Goal: Communication & Community: Answer question/provide support

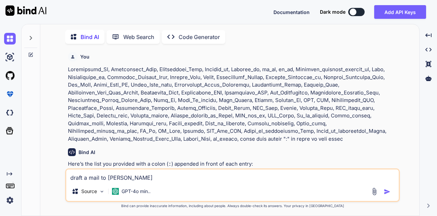
scroll to position [1734, 0]
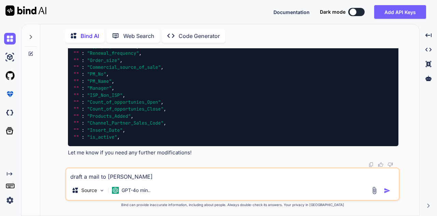
click at [173, 173] on textarea "draft a mail to [PERSON_NAME]" at bounding box center [232, 174] width 333 height 12
type textarea "draft a mail to [PERSON_NAME] s"
type textarea "x"
type textarea "draft a mail to [PERSON_NAME] st"
type textarea "x"
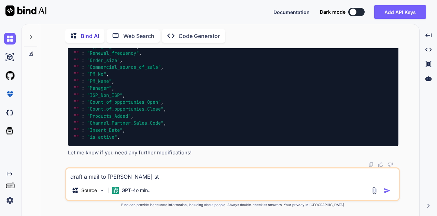
type textarea "draft a mail to [PERSON_NAME] sta"
type textarea "x"
type textarea "draft a mail to [PERSON_NAME] stat"
type textarea "x"
type textarea "draft a mail to [PERSON_NAME] stati"
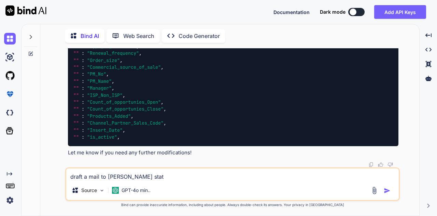
type textarea "x"
type textarea "draft a mail to [PERSON_NAME] [MEDICAL_DATA]"
type textarea "x"
type textarea "draft a mail to [PERSON_NAME] stating"
type textarea "x"
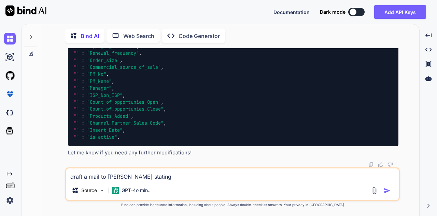
type textarea "draft a mail to [PERSON_NAME] stating"
type textarea "x"
type textarea "draft a mail to [PERSON_NAME] stating t"
type textarea "x"
type textarea "draft a mail to [PERSON_NAME] stating th"
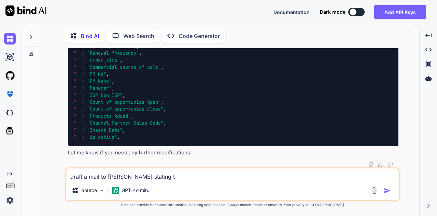
type textarea "x"
type textarea "draft a mail to [PERSON_NAME] stating tha"
type textarea "x"
type textarea "draft a mail to [PERSON_NAME] stating that"
type textarea "x"
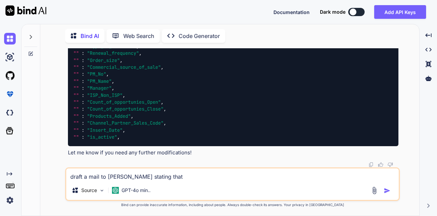
type textarea "draft a mail to [PERSON_NAME] stating that"
type textarea "x"
type textarea "draft a mail to [PERSON_NAME] stating that w"
type textarea "x"
type textarea "draft a mail to [PERSON_NAME] stating that we"
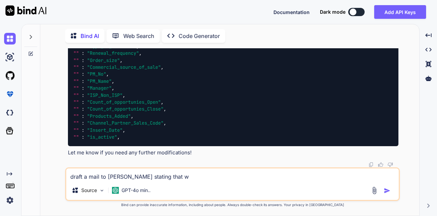
type textarea "x"
type textarea "draft a mail to [PERSON_NAME] stating that we"
type textarea "x"
type textarea "draft a mail to [PERSON_NAME] stating that we h"
type textarea "x"
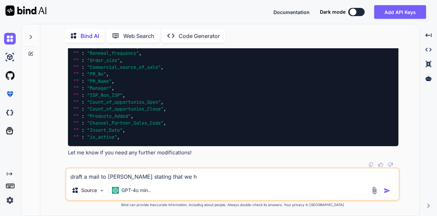
type textarea "draft a mail to [PERSON_NAME] stating that we ha"
type textarea "x"
type textarea "draft a mail to [PERSON_NAME] stating that we hav"
type textarea "x"
type textarea "draft a mail to [PERSON_NAME] stating that we have"
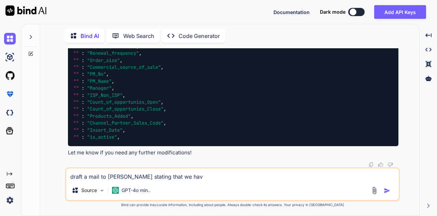
type textarea "x"
type textarea "draft a mail to [PERSON_NAME] stating that we have"
type textarea "x"
type textarea "draft a mail to [PERSON_NAME] stating that we have 2"
type textarea "x"
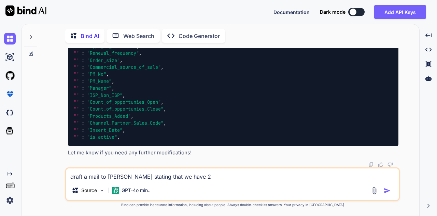
type textarea "draft a mail to [PERSON_NAME] stating that we have 2"
type textarea "x"
type textarea "draft a mail to [PERSON_NAME] stating that we have 2 t"
type textarea "x"
type textarea "draft a mail to [PERSON_NAME] stating that we have 2 ta"
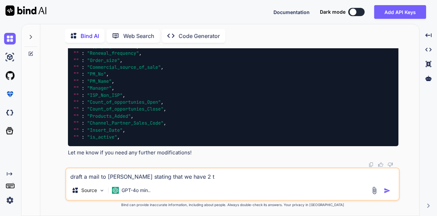
type textarea "x"
type textarea "draft a mail to [PERSON_NAME] stating that we have 2 tab"
type textarea "x"
type textarea "draft a mail to [PERSON_NAME] stating that we have 2 tabe"
type textarea "x"
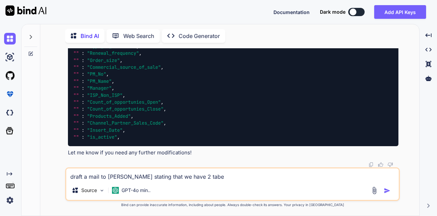
type textarea "draft a mail to [PERSON_NAME] stating that we have 2 tabel"
type textarea "x"
type textarea "draft a mail to [PERSON_NAME] stating that we have 2 tabels"
type textarea "x"
type textarea "draft a mail to [PERSON_NAME] stating that we have 2 tabels"
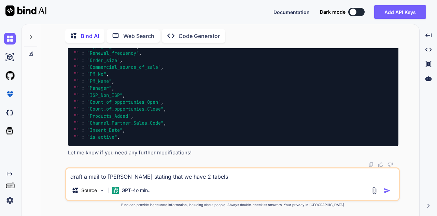
type textarea "x"
type textarea "draft a mail to [PERSON_NAME] stating that we have 2 tabels"
type textarea "x"
type textarea "draft a mail to [PERSON_NAME] stating that we have 2 tabel"
type textarea "x"
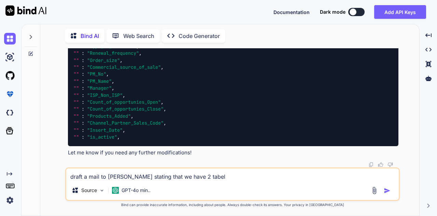
type textarea "draft a mail to [PERSON_NAME] stating that we have 2 tabe"
type textarea "x"
type textarea "draft a mail to [PERSON_NAME] stating that we have 2 tab"
type textarea "x"
type textarea "draft a mail to [PERSON_NAME] stating that we have 2 tabe"
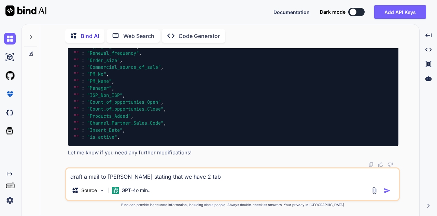
type textarea "x"
type textarea "draft a mail to [PERSON_NAME] stating that we have 2 tabel"
type textarea "x"
type textarea "draft a mail to [PERSON_NAME] stating that we have 2 tabels"
type textarea "x"
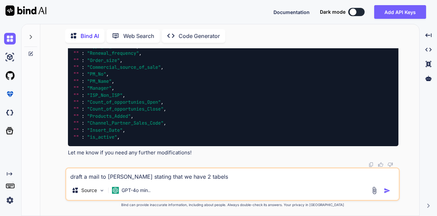
type textarea "draft a mail to [PERSON_NAME] stating that we have 2 tabels"
type textarea "x"
click at [239, 176] on textarea "draft a mail to [PERSON_NAME] stating that we have 2 tabels" at bounding box center [232, 174] width 333 height 12
type textarea "draft a mail to [PERSON_NAME] stating that we have 2 tabels \"
type textarea "x"
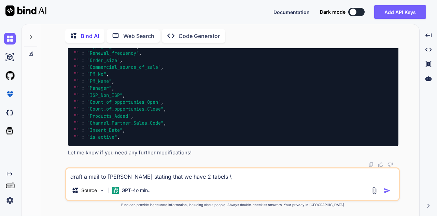
type textarea "draft a mail to [PERSON_NAME] stating that we have 2 tabels \\"
type textarea "x"
type textarea "draft a mail to [PERSON_NAME] stating that we have 2 tabels \\\"
type textarea "x"
type textarea "draft a mail to [PERSON_NAME] stating that we have 2 tabels \\"
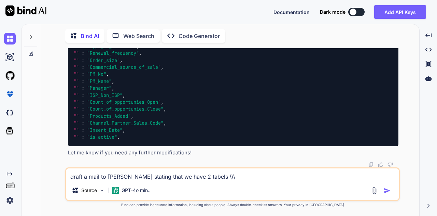
type textarea "x"
type textarea "draft a mail to [PERSON_NAME] stating that we have 2 tabels \"
type textarea "x"
type textarea "draft a mail to [PERSON_NAME] stating that we have 2 tabels"
type textarea "x"
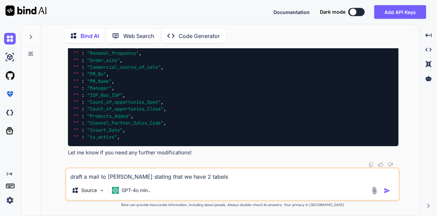
type textarea "draft a mail to [PERSON_NAME] stating that we have 2 tabels"
type textarea "x"
type textarea "draft a mail to [PERSON_NAME] stating that we have 2 tabels"
type textarea "x"
type textarea "draft a mail to [PERSON_NAME] stating that we have 2 tabels t"
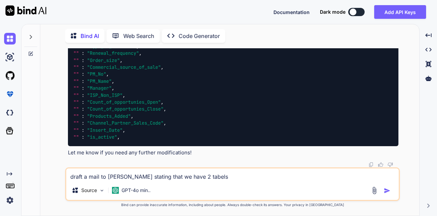
type textarea "x"
type textarea "draft a mail to [PERSON_NAME] stating that we have 2 tabels th"
type textarea "x"
type textarea "draft a mail to [PERSON_NAME] stating that we have 2 tabels the"
type textarea "x"
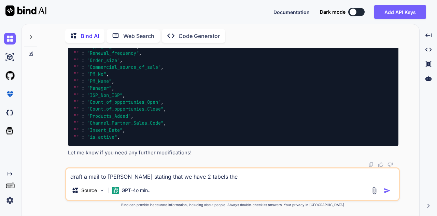
type textarea "draft a mail to [PERSON_NAME] stating that we have 2 tabels ther"
type textarea "x"
type textarea "draft a mail to [PERSON_NAME] stating that we have 2 tabels the"
type textarea "x"
type textarea "draft a mail to [PERSON_NAME] stating that we have 2 tabels th"
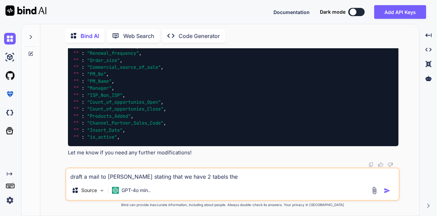
type textarea "x"
type textarea "draft a mail to [PERSON_NAME] stating that we have 2 tabels t"
type textarea "x"
type textarea "draft a mail to [PERSON_NAME] stating that we have 2 tabels"
type textarea "x"
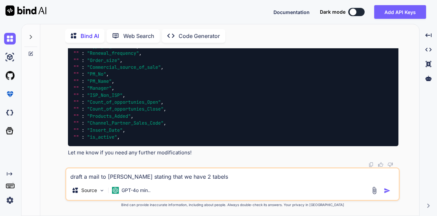
type textarea "draft a mail to [PERSON_NAME] stating that we have 2 tabels h"
type textarea "x"
type textarea "draft a mail to [PERSON_NAME] stating that we have 2 tabels"
type textarea "x"
type textarea "draft a mail to [PERSON_NAME] stating that we have 2 tabels t"
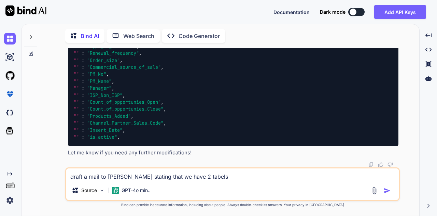
type textarea "x"
type textarea "draft a mail to [PERSON_NAME] stating that we have 2 tabels th"
type textarea "x"
type textarea "draft a mail to [PERSON_NAME] stating that we have 2 tabels the"
type textarea "x"
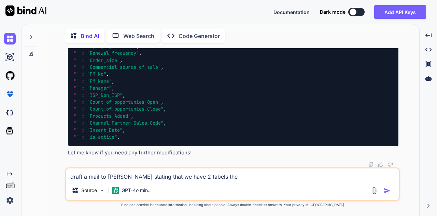
type textarea "draft a mail to [PERSON_NAME] stating that we have 2 tabels ther"
type textarea "x"
type textarea "draft a mail to [PERSON_NAME] stating that we have 2 tabels there"
type textarea "x"
type textarea "draft a mail to [PERSON_NAME] stating that we have 2 tabels there"
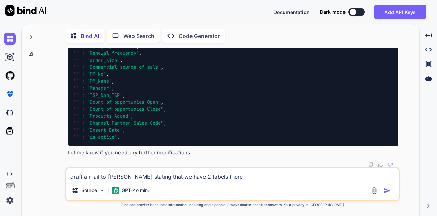
type textarea "x"
click at [254, 176] on textarea "draft a mail to [PERSON_NAME] stating that we have 2 tabels there" at bounding box center [232, 174] width 333 height 12
click at [253, 176] on textarea "draft a mail to [PERSON_NAME] stating that we have 2 tabels there" at bounding box center [232, 174] width 333 height 12
type textarea "draft a mail to [PERSON_NAME] stating that we have 2 tabels there"
type textarea "x"
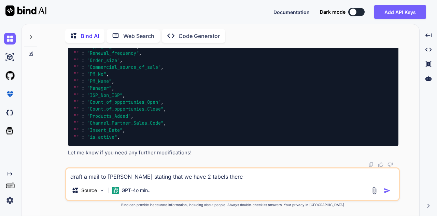
click at [253, 176] on textarea "draft a mail to [PERSON_NAME] stating that we have 2 tabels there" at bounding box center [232, 174] width 333 height 12
type textarea "draft a mail to [PERSON_NAME] stating that we have 2 tabels there"
type textarea "x"
click at [255, 176] on textarea "draft a mail to [PERSON_NAME] stating that we have 2 tabels there" at bounding box center [232, 174] width 333 height 12
paste textarea "opportunity_profile_attribute_detailseo"
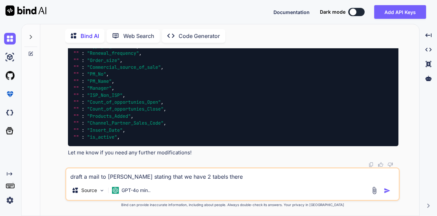
type textarea "draft a mail to [PERSON_NAME] stating that we have 2 tabels there opportunity_p…"
type textarea "x"
type textarea "draft a mail to [PERSON_NAME] stating that we have 2 tabels there opportunity_p…"
type textarea "x"
paste textarea "tcshobs.opportunity_profile_mastereo"
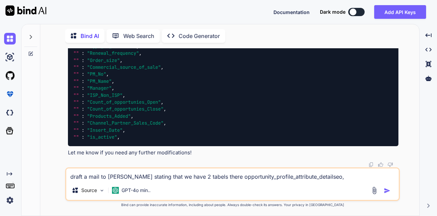
type textarea "draft a mail to [PERSON_NAME] stating that we have 2 tabels there opportunity_p…"
type textarea "x"
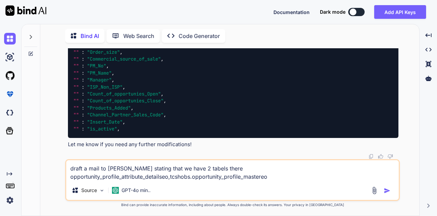
type textarea "draft a mail to [PERSON_NAME] stating that we have 2 tabels there opportunity_p…"
type textarea "x"
type textarea "draft a mail to [PERSON_NAME] stating that we have 2 tabels there opportunity_p…"
type textarea "x"
type textarea "draft a mail to [PERSON_NAME] stating that we have 2 tabels there opportunity_p…"
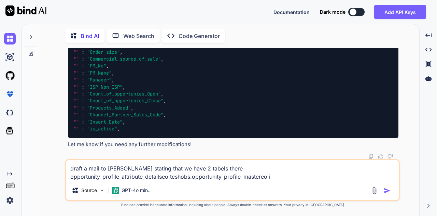
type textarea "x"
type textarea "draft a mail to [PERSON_NAME] stating that we have 2 tabels there opportunity_p…"
type textarea "x"
type textarea "draft a mail to [PERSON_NAME] stating that we have 2 tabels there opportunity_p…"
type textarea "x"
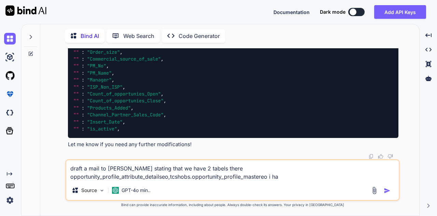
type textarea "draft a mail to [PERSON_NAME] stating that we have 2 tabels there opportunity_p…"
type textarea "x"
type textarea "draft a mail to [PERSON_NAME] stating that we have 2 tabels there opportunity_p…"
type textarea "x"
type textarea "draft a mail to [PERSON_NAME] stating that we have 2 tabels there opportunity_p…"
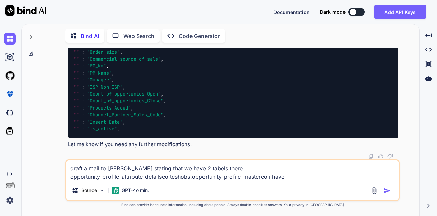
type textarea "x"
type textarea "draft a mail to [PERSON_NAME] stating that we have 2 tabels there opportunity_p…"
type textarea "x"
type textarea "draft a mail to [PERSON_NAME] stating that we have 2 tabels there opportunity_p…"
type textarea "x"
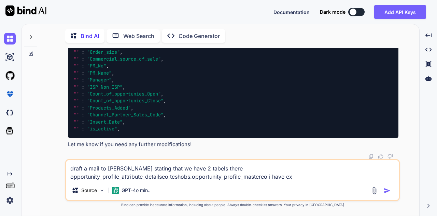
type textarea "draft a mail to [PERSON_NAME] stating that we have 2 tabels there opportunity_p…"
type textarea "x"
type textarea "draft a mail to [PERSON_NAME] stating that we have 2 tabels there opportunity_p…"
type textarea "x"
type textarea "draft a mail to [PERSON_NAME] stating that we have 2 tabels there opportunity_p…"
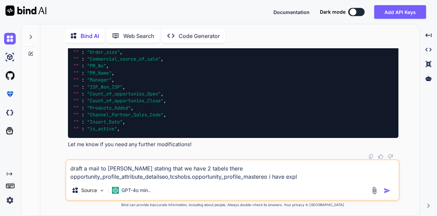
type textarea "x"
type textarea "draft a mail to [PERSON_NAME] stating that we have 2 tabels there opportunity_p…"
type textarea "x"
type textarea "draft a mail to [PERSON_NAME] stating that we have 2 tabels there opportunity_p…"
type textarea "x"
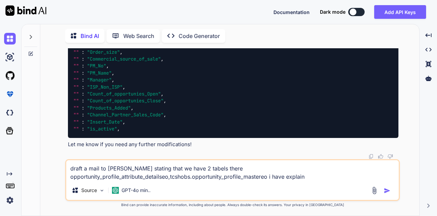
type textarea "draft a mail to [PERSON_NAME] stating that we have 2 tabels there opportunity_p…"
type textarea "x"
type textarea "draft a mail to [PERSON_NAME] stating that we have 2 tabels there opportunity_p…"
type textarea "x"
type textarea "draft a mail to [PERSON_NAME] stating that we have 2 tabels there opportunity_p…"
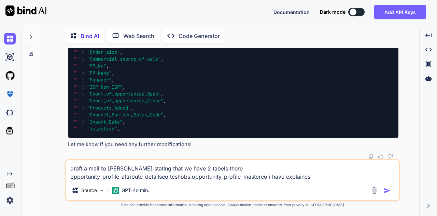
type textarea "x"
type textarea "draft a mail to [PERSON_NAME] stating that we have 2 tabels there opportunity_p…"
type textarea "x"
type textarea "draft a mail to [PERSON_NAME] stating that we have 2 tabels there opportunity_p…"
type textarea "x"
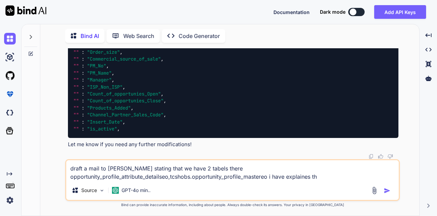
type textarea "draft a mail to [PERSON_NAME] stating that we have 2 tabels there opportunity_p…"
type textarea "x"
type textarea "draft a mail to [PERSON_NAME] stating that we have 2 tabels there opportunity_p…"
type textarea "x"
type textarea "draft a mail to [PERSON_NAME] stating that we have 2 tabels there opportunity_p…"
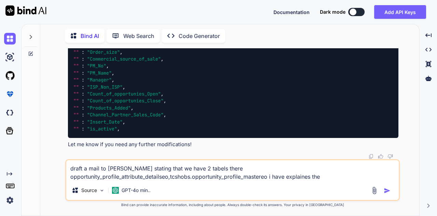
type textarea "x"
type textarea "draft a mail to [PERSON_NAME] stating that we have 2 tabels there opportunity_p…"
type textarea "x"
type textarea "draft a mail to [PERSON_NAME] stating that we have 2 tabels there opportunity_p…"
type textarea "x"
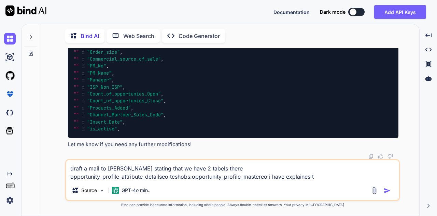
type textarea "draft a mail to [PERSON_NAME] stating that we have 2 tabels there opportunity_p…"
type textarea "x"
type textarea "draft a mail to [PERSON_NAME] stating that we have 2 tabels there opportunity_p…"
type textarea "x"
type textarea "draft a mail to [PERSON_NAME] stating that we have 2 tabels there opportunity_p…"
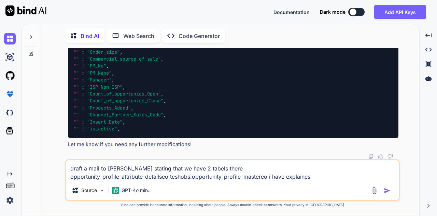
type textarea "x"
type textarea "draft a mail to [PERSON_NAME] stating that we have 2 tabels there opportunity_p…"
type textarea "x"
type textarea "draft a mail to [PERSON_NAME] stating that we have 2 tabels there opportunity_p…"
type textarea "x"
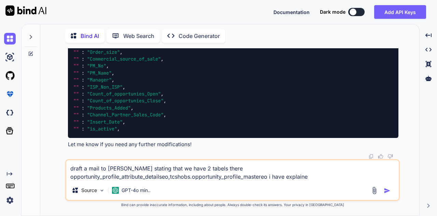
type textarea "draft a mail to [PERSON_NAME] stating that we have 2 tabels there opportunity_p…"
type textarea "x"
type textarea "draft a mail to [PERSON_NAME] stating that we have 2 tabels there opportunity_p…"
type textarea "x"
type textarea "draft a mail to [PERSON_NAME] stating that we have 2 tabels there opportunity_p…"
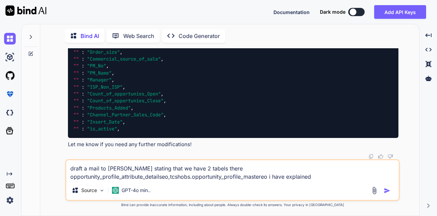
type textarea "x"
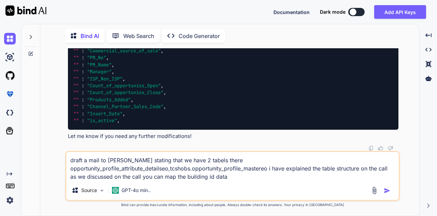
click at [249, 176] on textarea "draft a mail to [PERSON_NAME] stating that we have 2 tabels there opportunity_p…" at bounding box center [232, 166] width 333 height 29
click at [242, 177] on textarea "draft a mail to [PERSON_NAME] stating that we have 2 tabels there opportunity_p…" at bounding box center [232, 166] width 333 height 29
click at [388, 169] on textarea "draft a mail to [PERSON_NAME] stating that we have 2 tabels there opportunity_p…" at bounding box center [232, 166] width 333 height 29
click at [364, 177] on textarea "draft a mail to [PERSON_NAME] stating that we have 2 tabels there opportunity_p…" at bounding box center [232, 166] width 333 height 29
click at [360, 169] on textarea "draft a mail to [PERSON_NAME] stating that we have 2 tabels there opportunity_p…" at bounding box center [232, 166] width 333 height 29
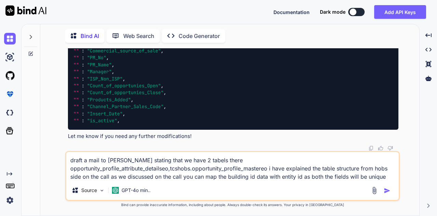
click at [116, 178] on textarea "draft a mail to [PERSON_NAME] stating that we have 2 tabels there opportunity_p…" at bounding box center [232, 166] width 333 height 29
click at [111, 177] on textarea "draft a mail to [PERSON_NAME] stating that we have 2 tabels there opportunity_p…" at bounding box center [232, 166] width 333 height 29
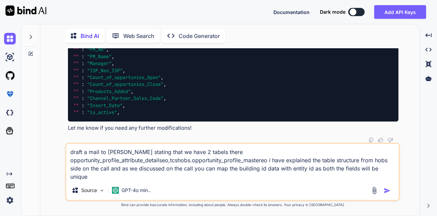
click at [113, 178] on textarea "draft a mail to [PERSON_NAME] stating that we have 2 tabels there opportunity_p…" at bounding box center [232, 162] width 333 height 37
click at [214, 176] on textarea "draft a mail to [PERSON_NAME] stating that we have 2 tabels there opportunity_p…" at bounding box center [232, 162] width 333 height 37
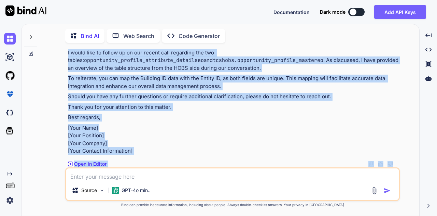
scroll to position [1972, 0]
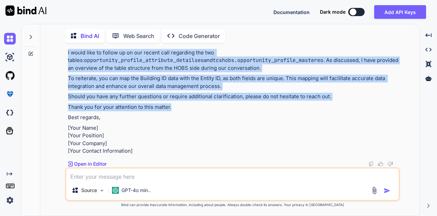
drag, startPoint x: 67, startPoint y: 71, endPoint x: 176, endPoint y: 85, distance: 110.4
click at [176, 85] on div "You Bind AI Here’s the list you provided with a colon ( : ) appended in front o…" at bounding box center [234, 107] width 334 height 119
copy div "Dear [PERSON_NAME], I hope this message finds you well. I would like to follow …"
